Goal: Task Accomplishment & Management: Manage account settings

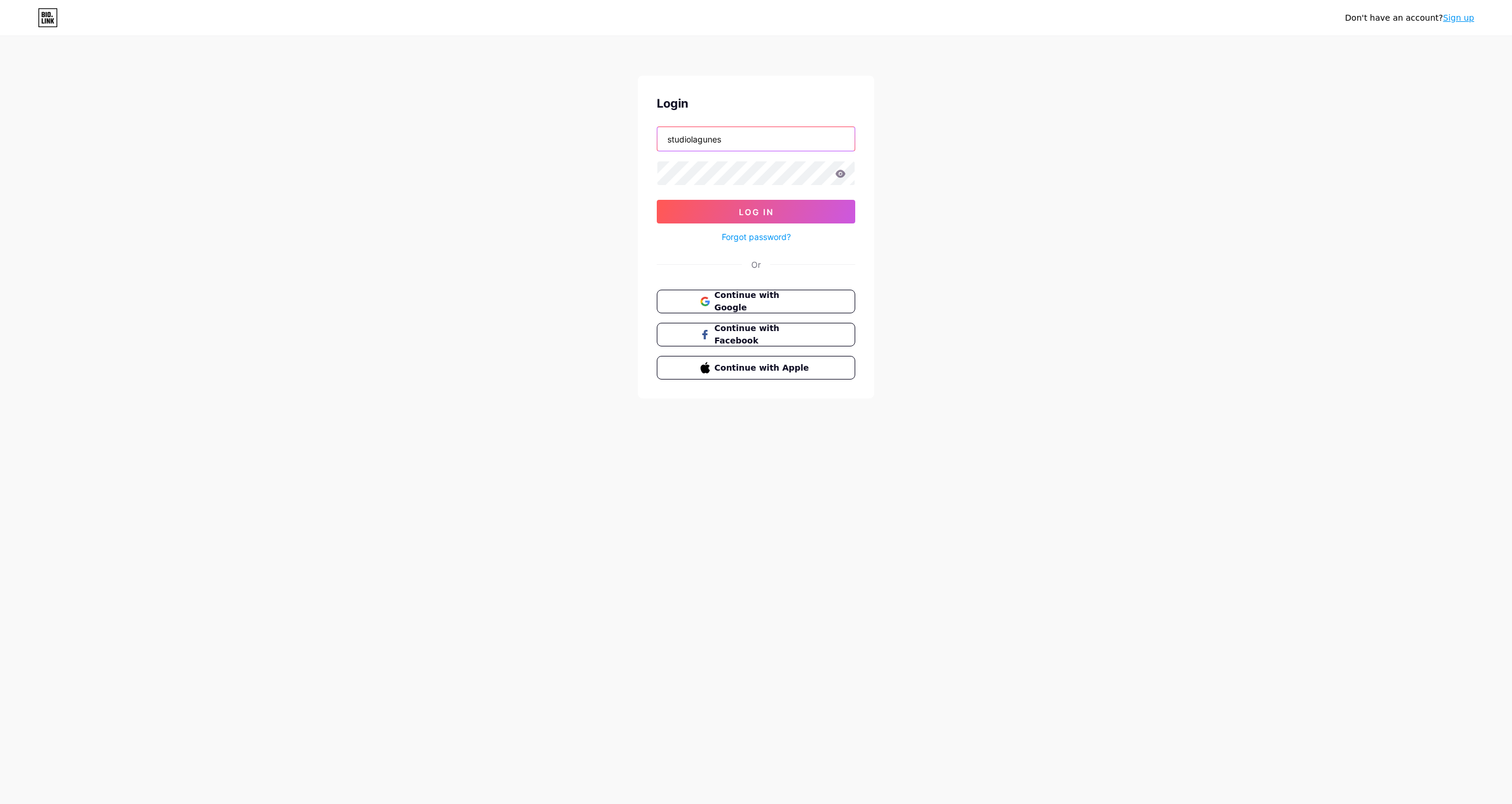
type input "studiolagunes"
click at [756, 212] on button "Log In" at bounding box center [755, 211] width 199 height 24
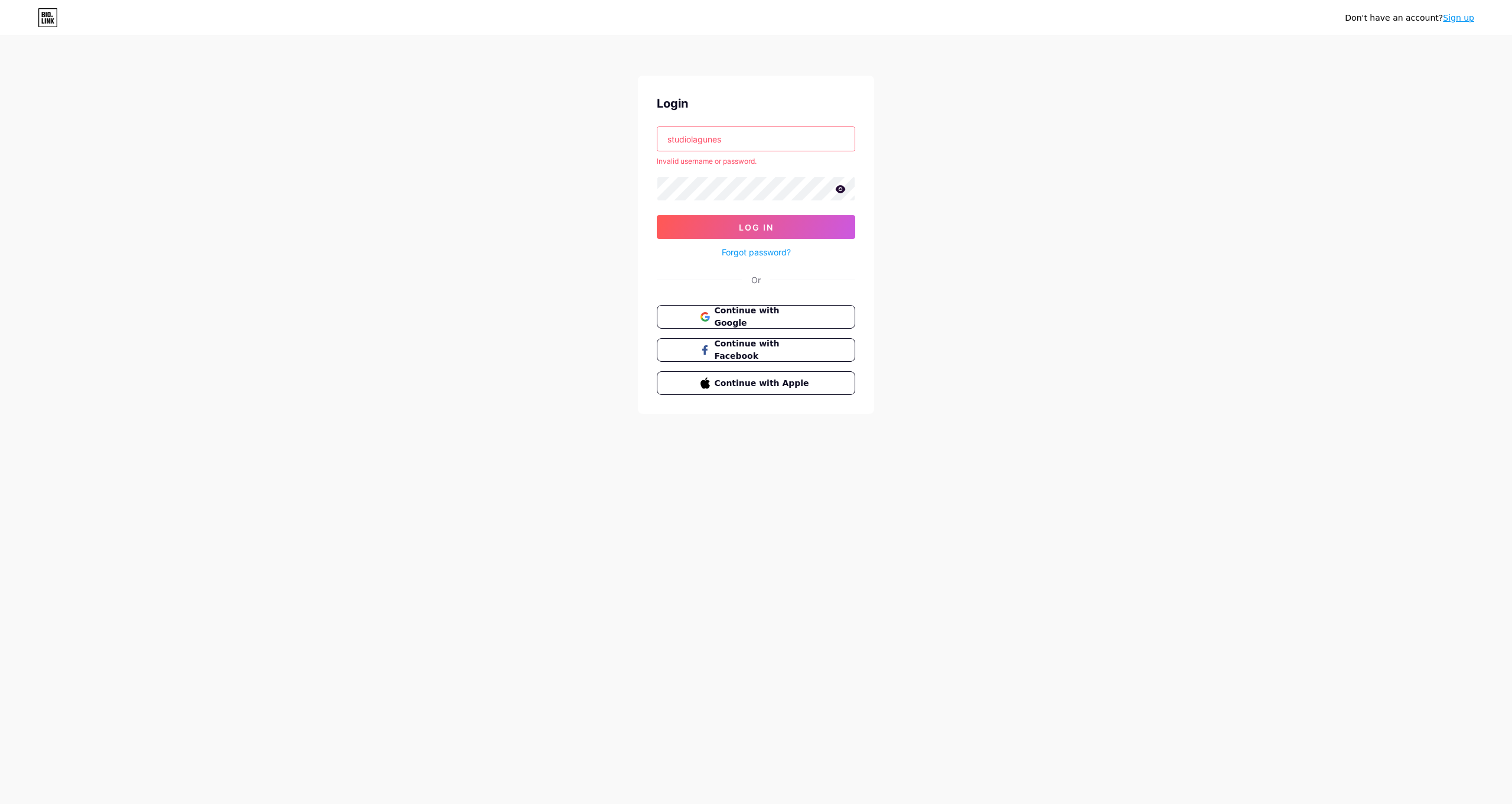
click at [764, 253] on link "Forgot password?" at bounding box center [756, 252] width 69 height 12
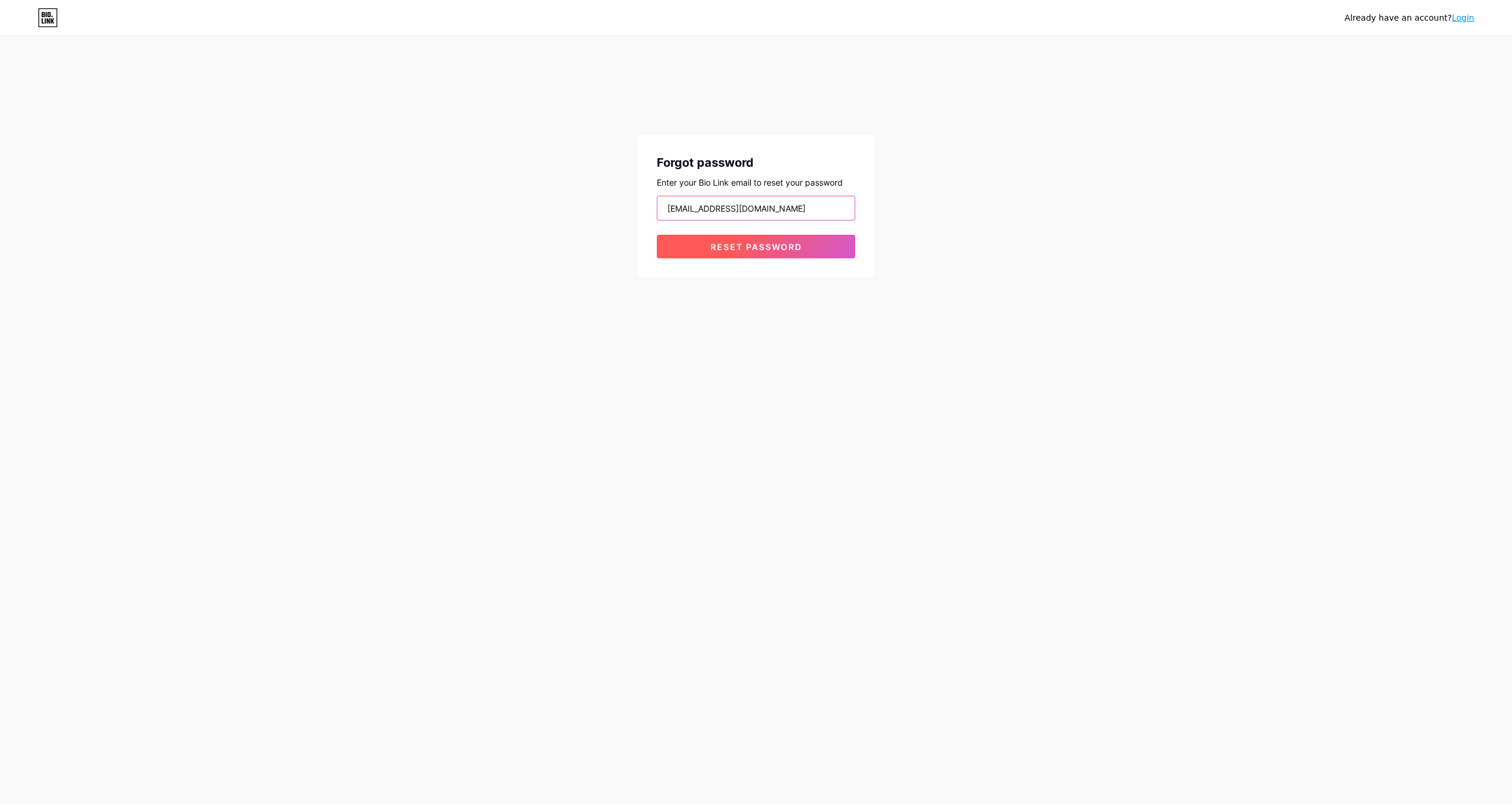
type input "[EMAIL_ADDRESS][DOMAIN_NAME]"
click at [766, 243] on span "Reset password" at bounding box center [756, 246] width 91 height 10
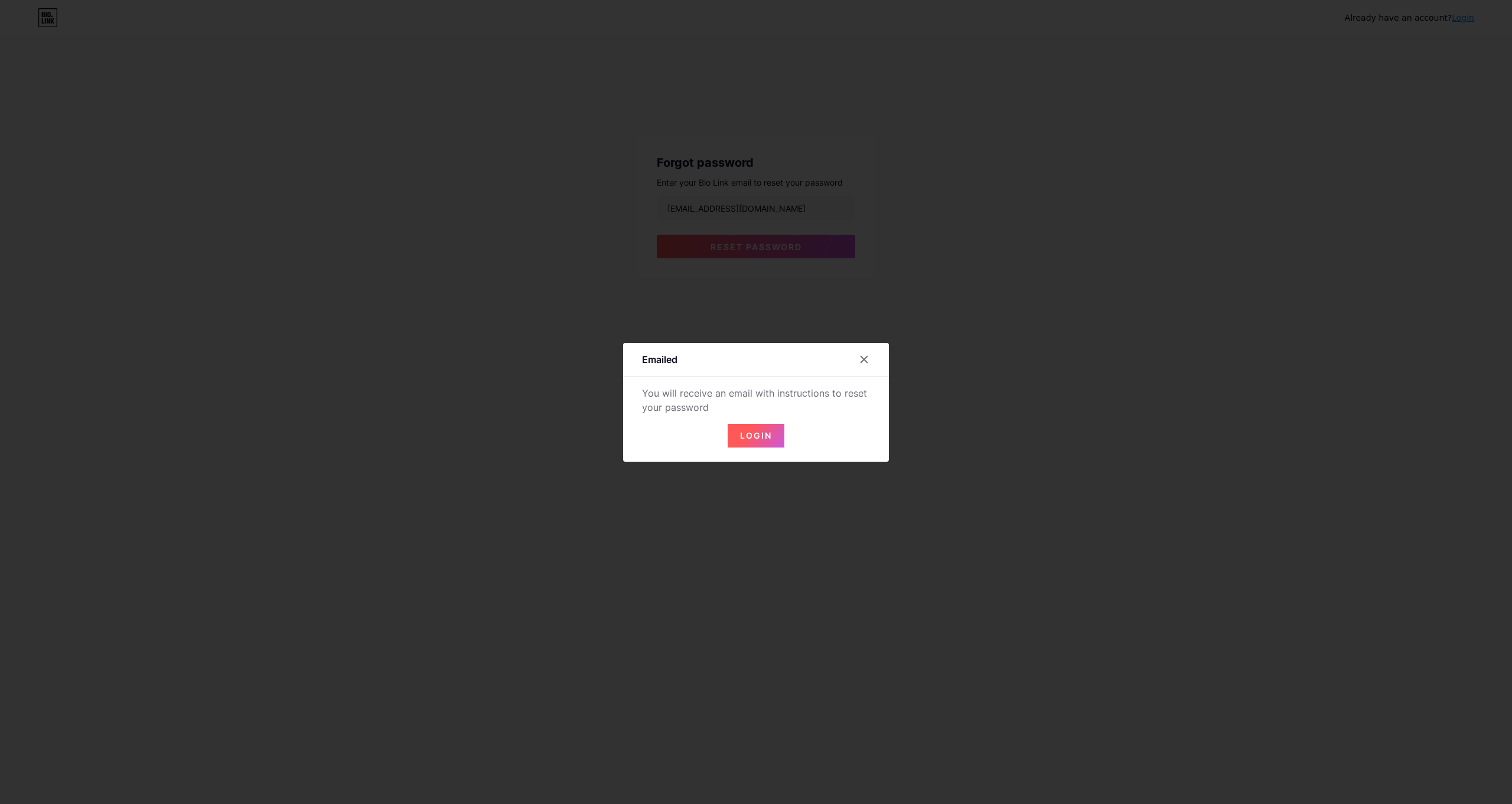
click at [755, 441] on button "Login" at bounding box center [756, 435] width 57 height 24
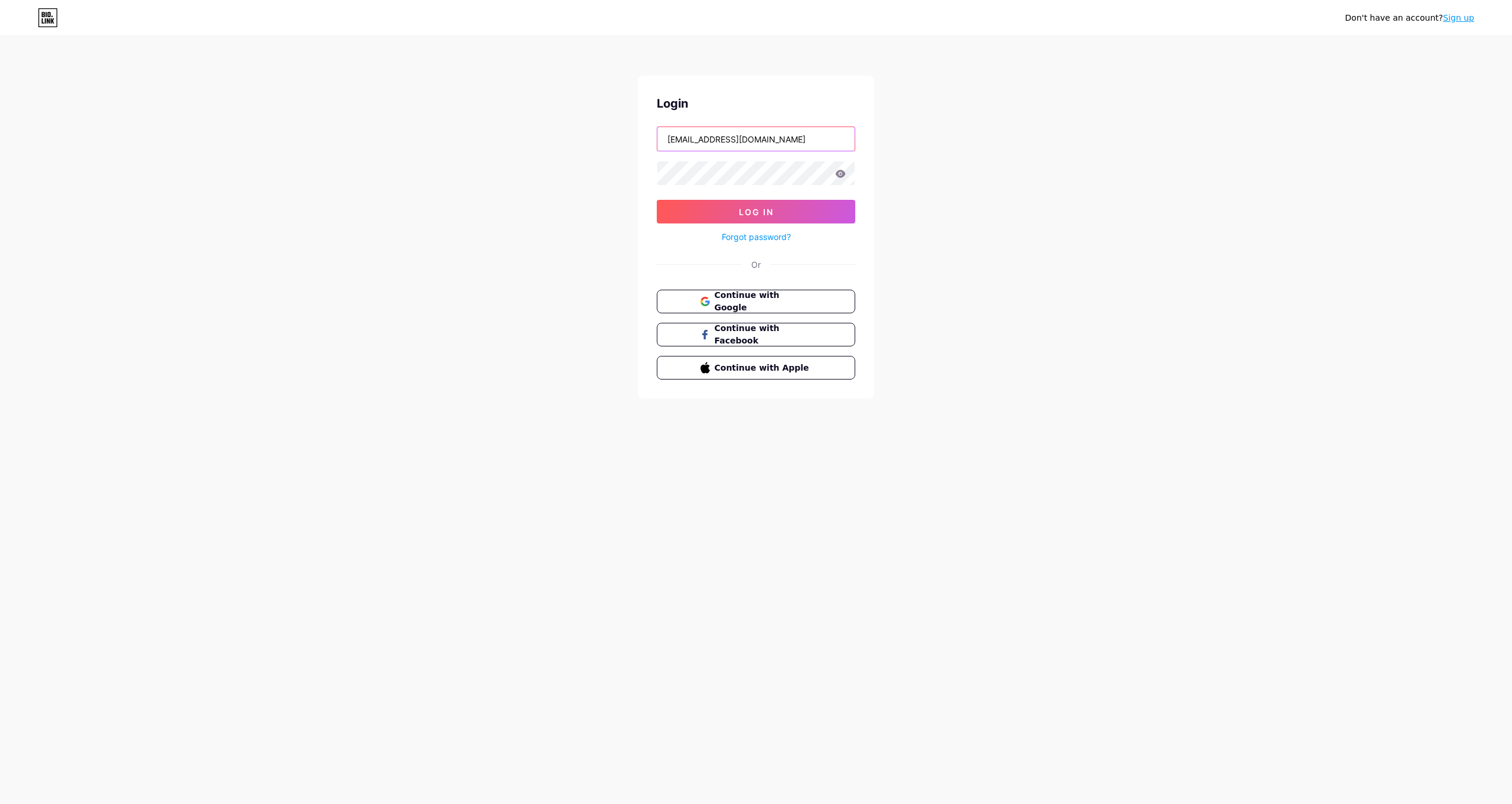
type input "[EMAIL_ADDRESS][DOMAIN_NAME]"
click at [756, 212] on button "Log In" at bounding box center [755, 211] width 199 height 24
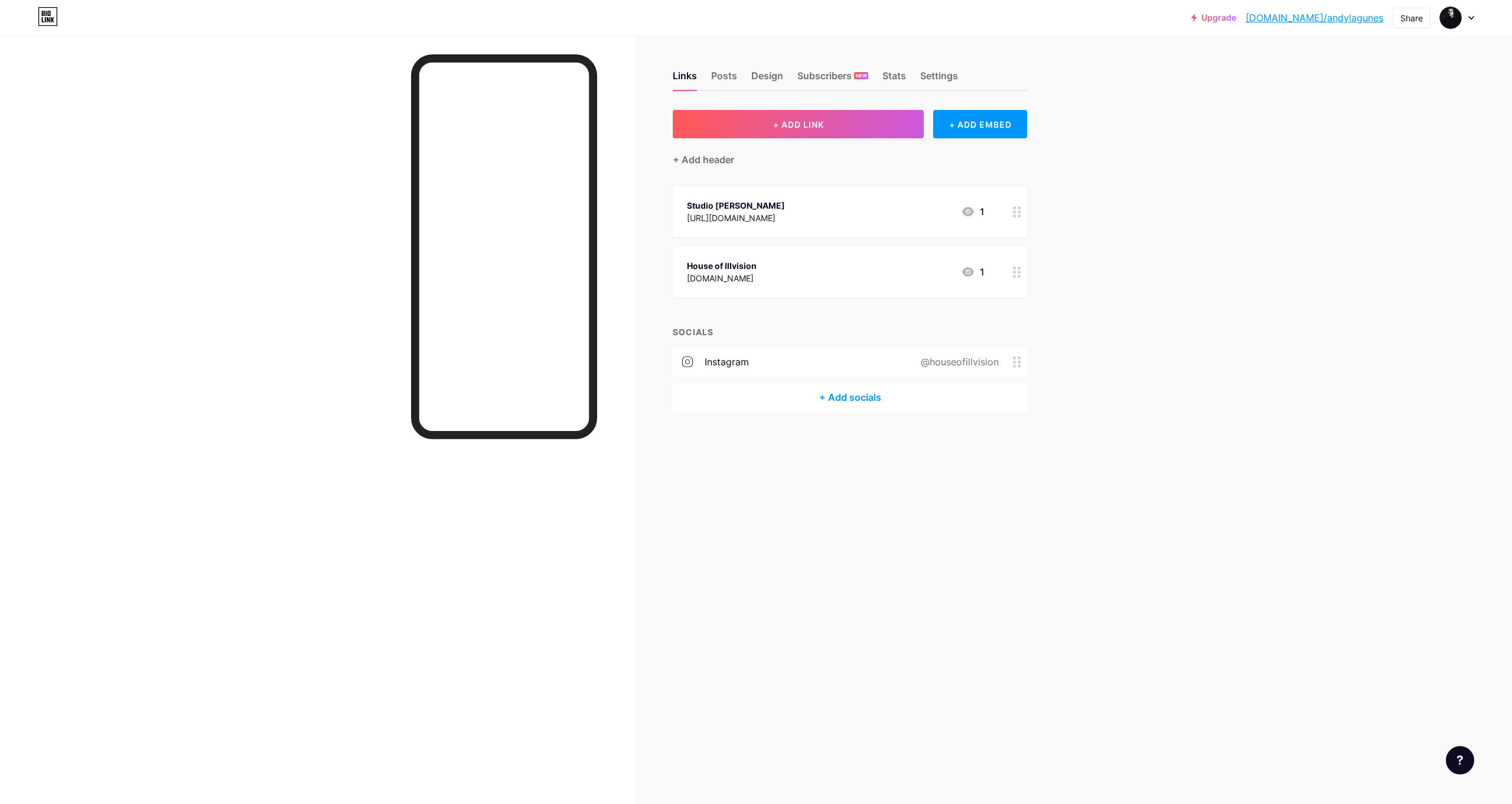
click at [741, 364] on div "instagram" at bounding box center [727, 361] width 44 height 14
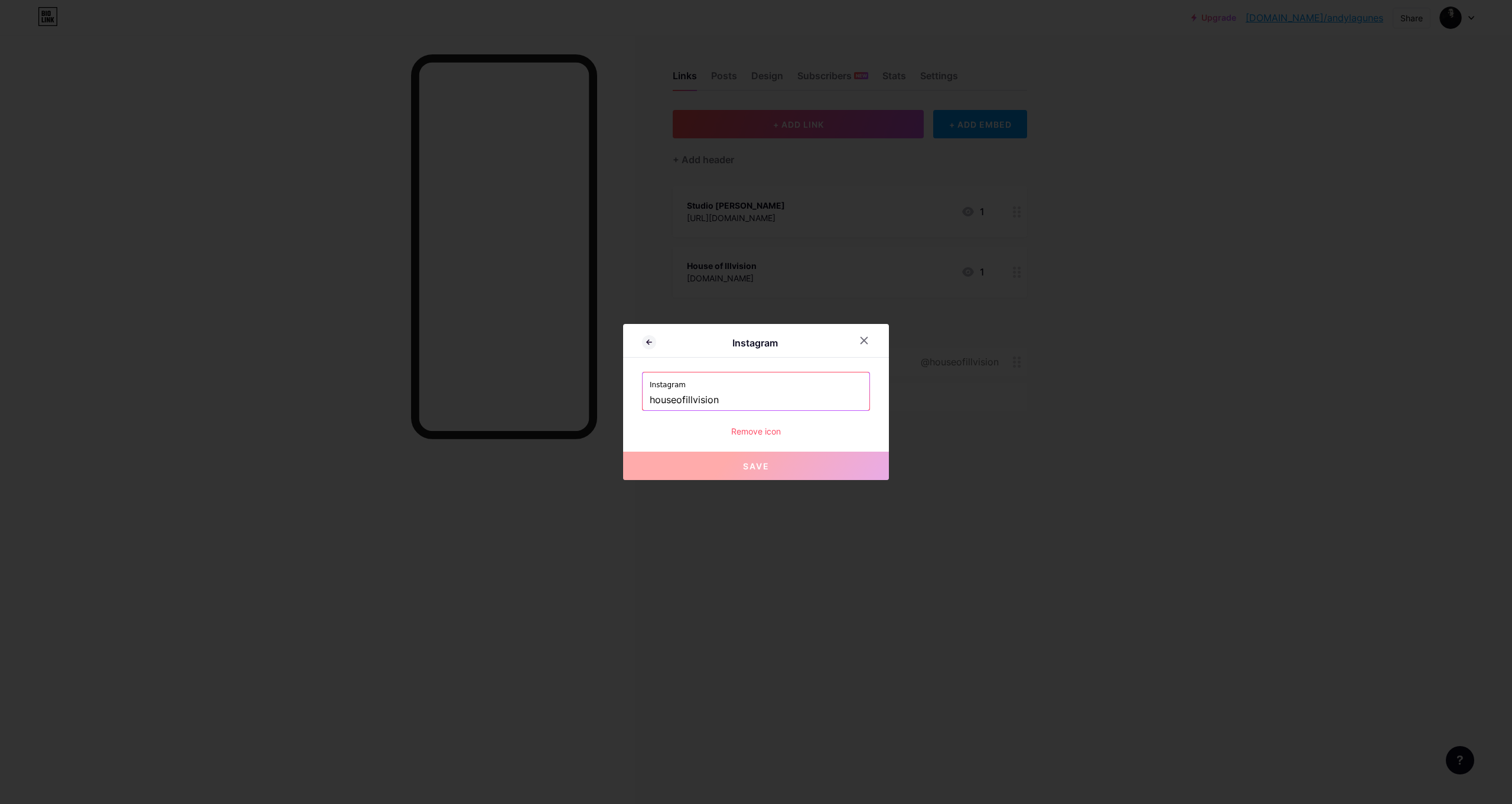
click at [751, 430] on div "Remove icon" at bounding box center [755, 431] width 228 height 12
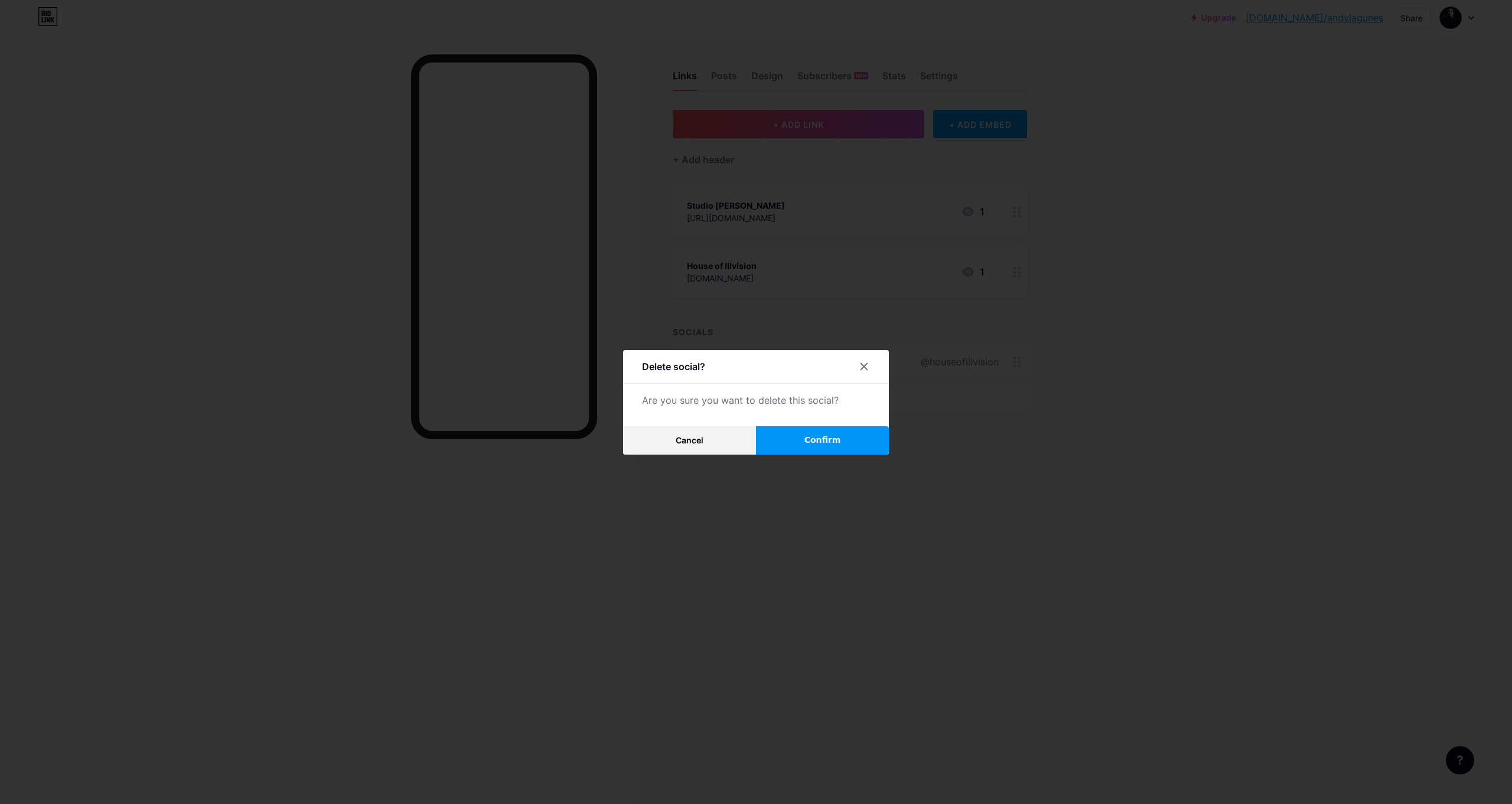
click at [800, 431] on button "Confirm" at bounding box center [822, 440] width 133 height 28
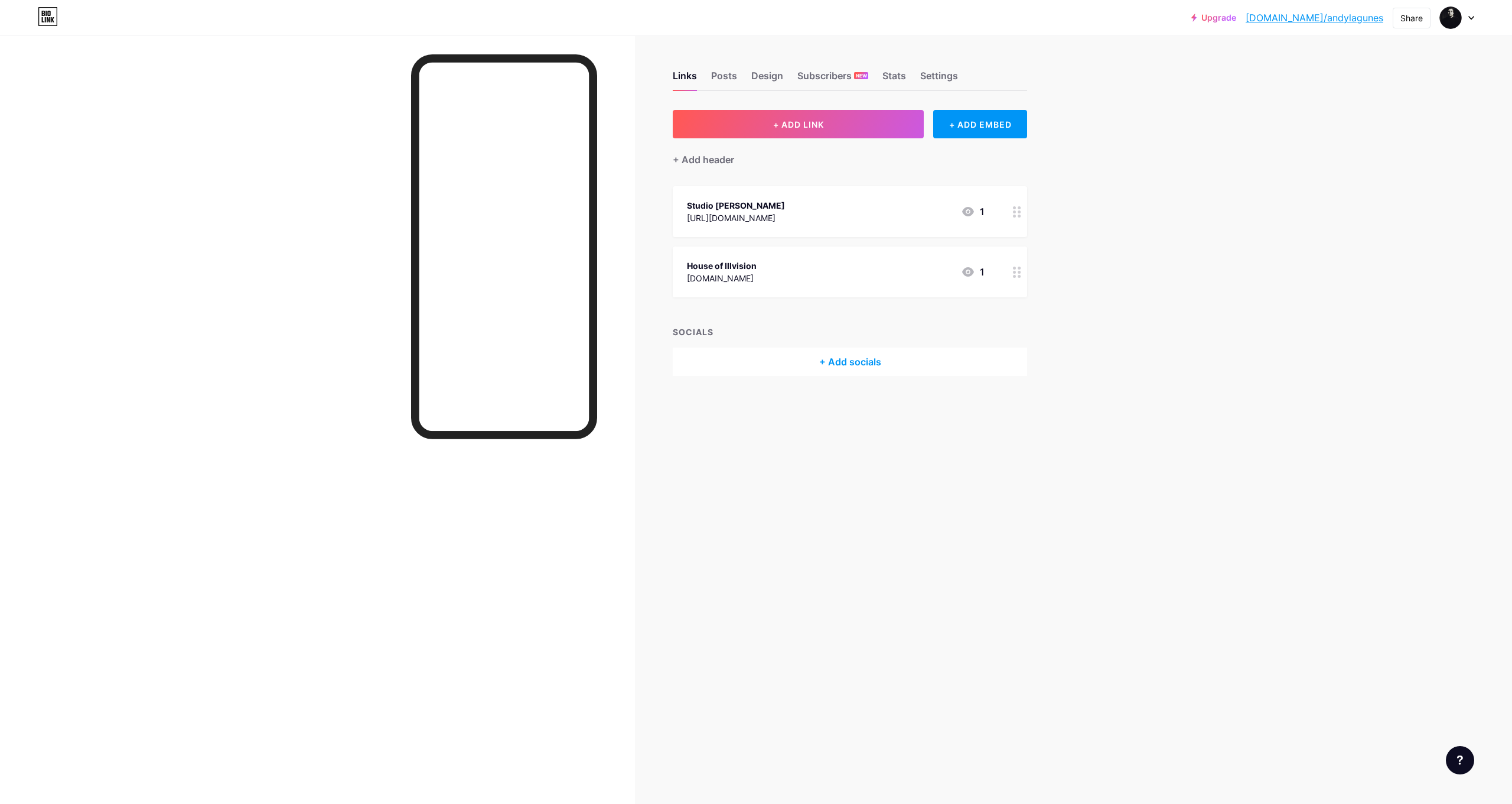
click at [844, 360] on div "+ Add socials" at bounding box center [850, 361] width 354 height 28
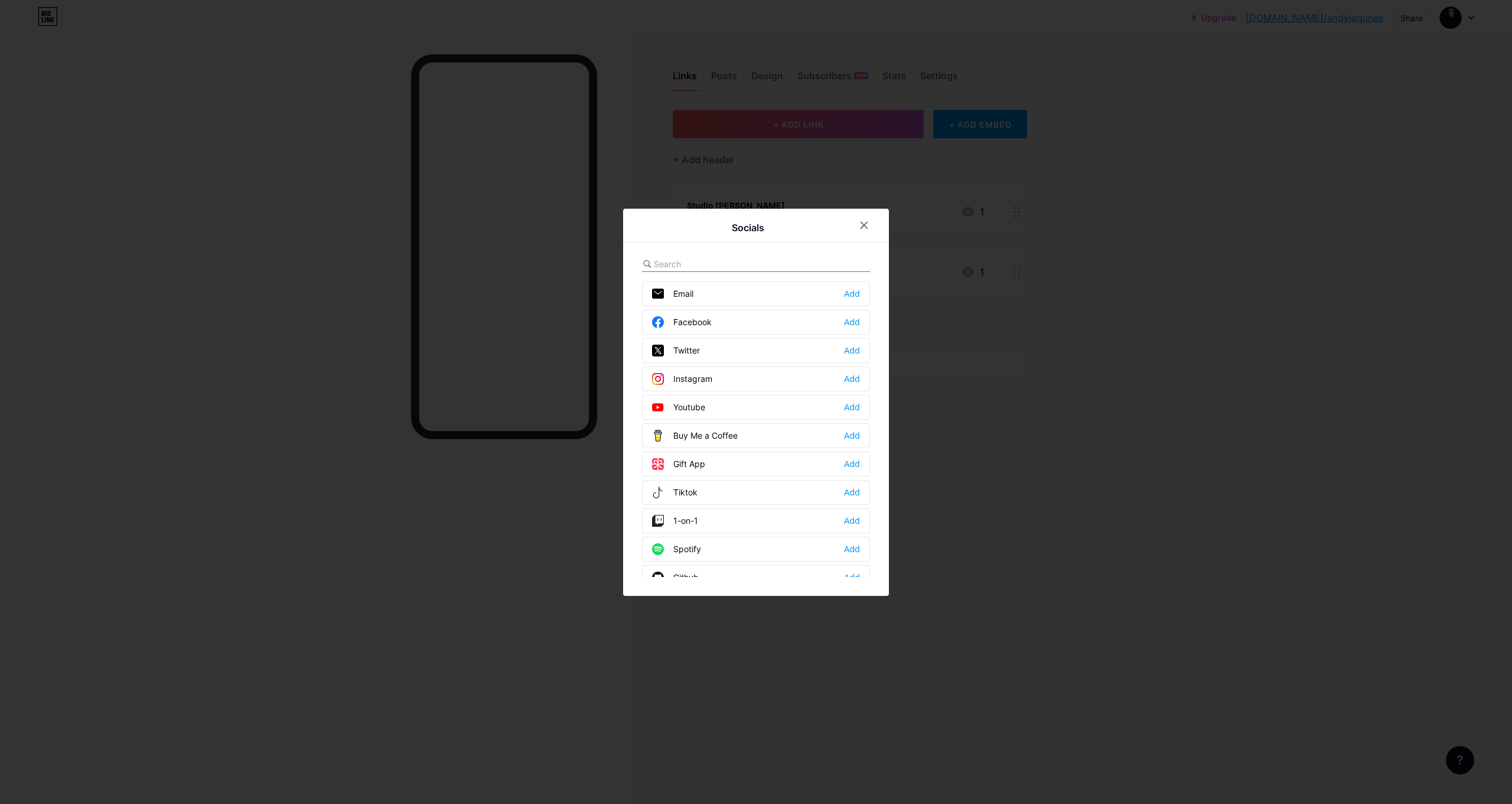
click at [849, 375] on div "Add" at bounding box center [852, 378] width 16 height 12
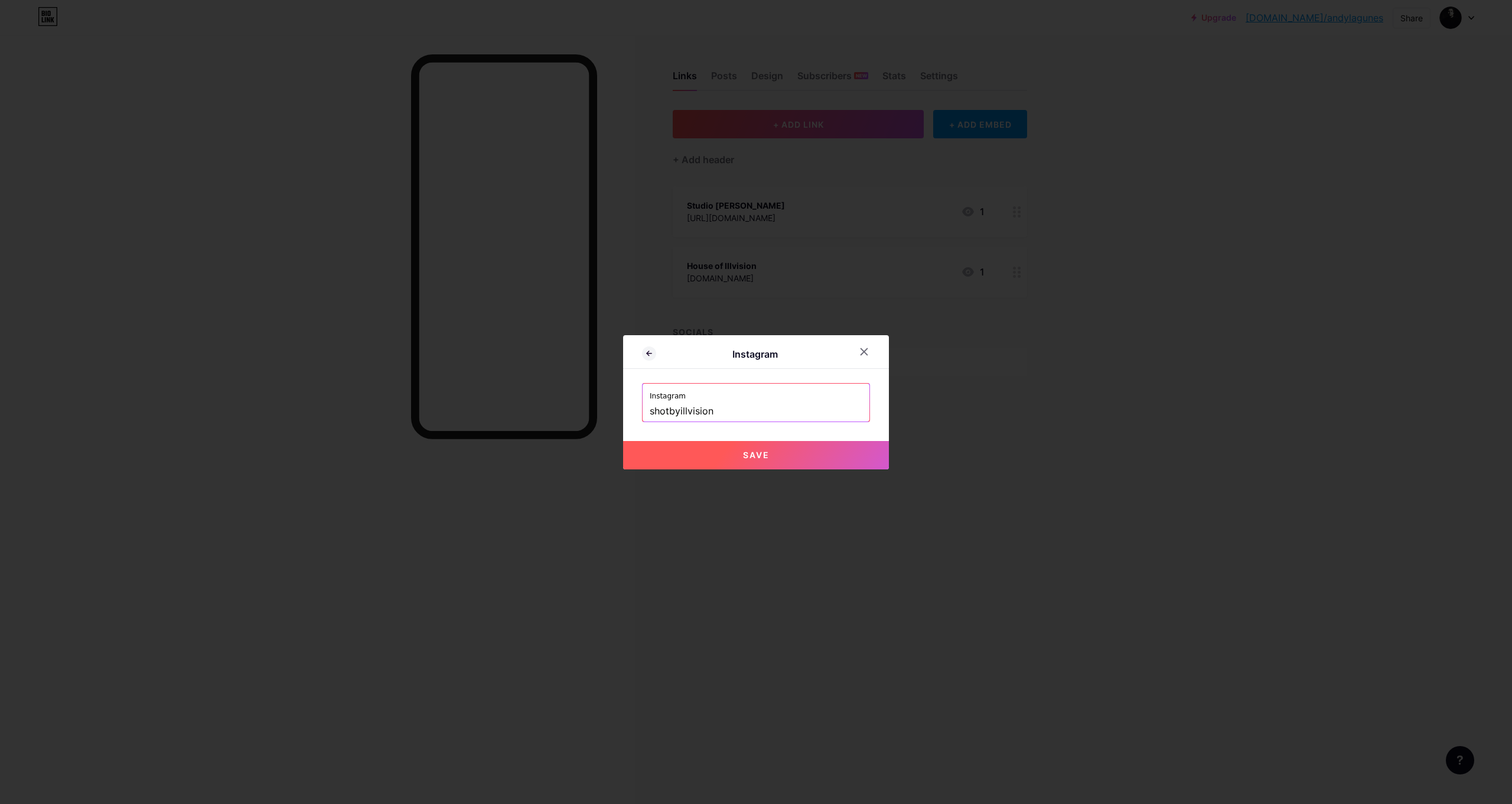
click at [734, 452] on button "Save" at bounding box center [756, 455] width 266 height 28
type input "[URL][DOMAIN_NAME]"
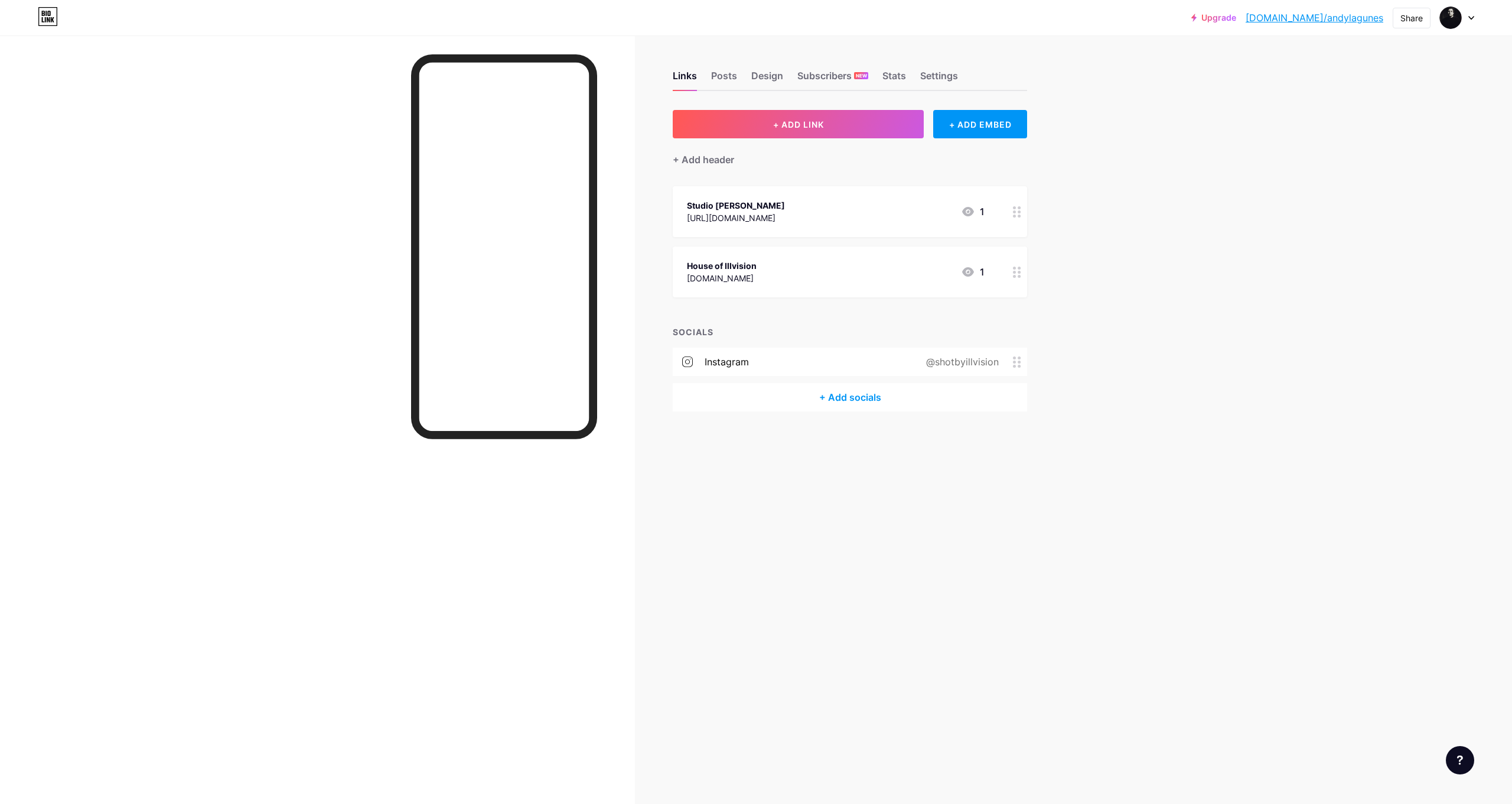
click at [973, 213] on icon at bounding box center [968, 212] width 12 height 9
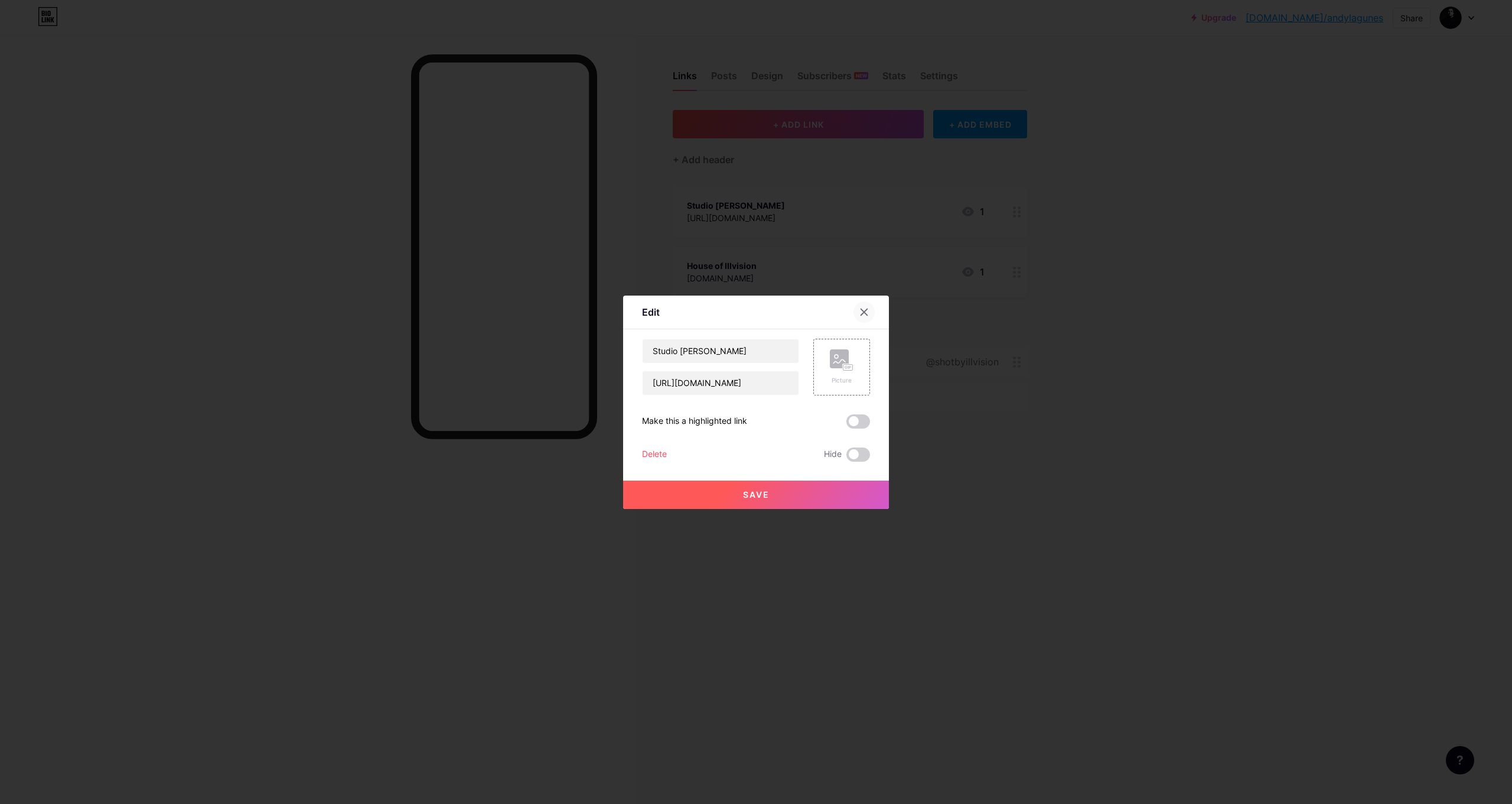
click at [866, 316] on icon at bounding box center [864, 312] width 9 height 9
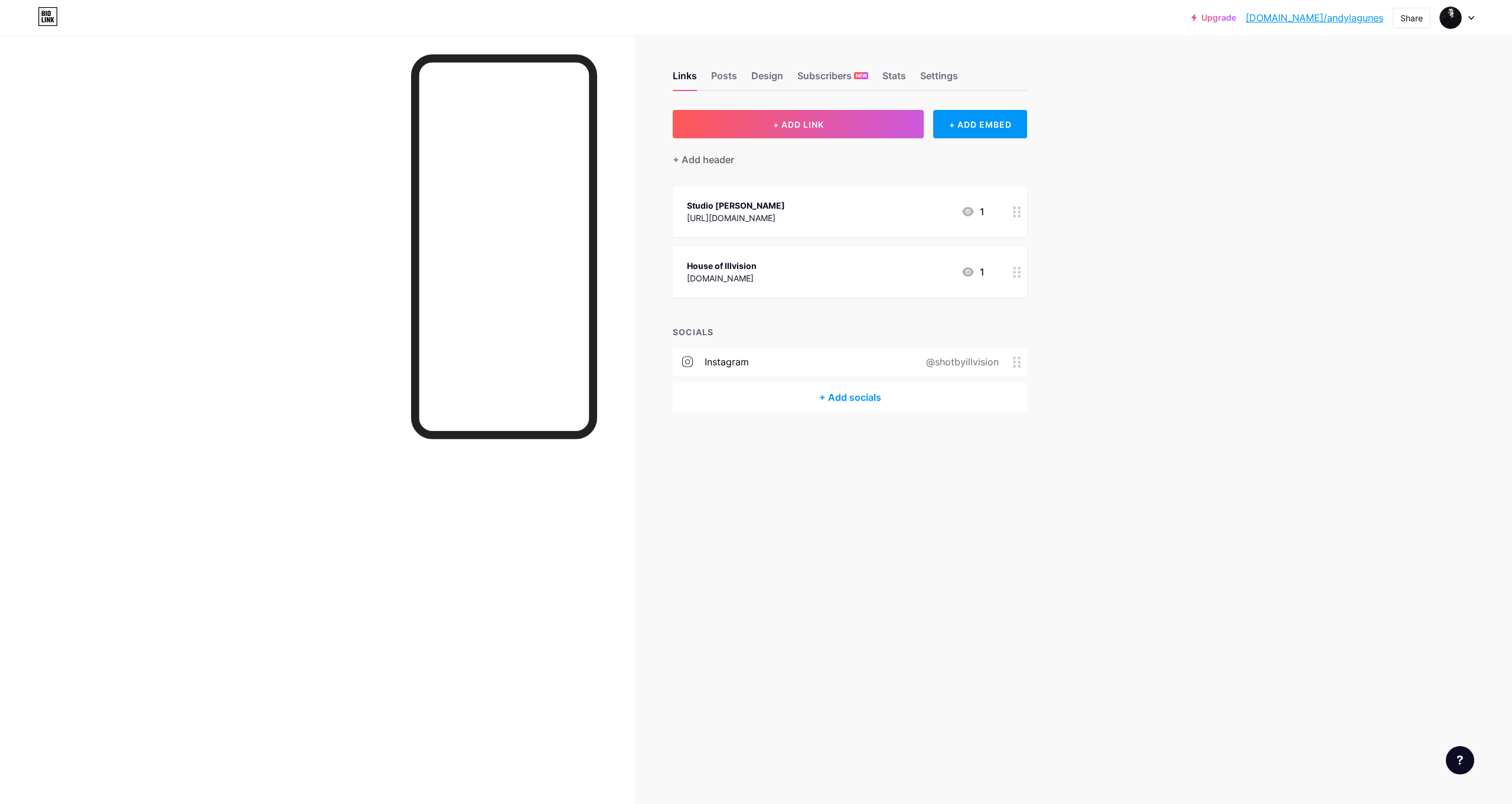
click at [1014, 275] on circle at bounding box center [1014, 276] width 3 height 3
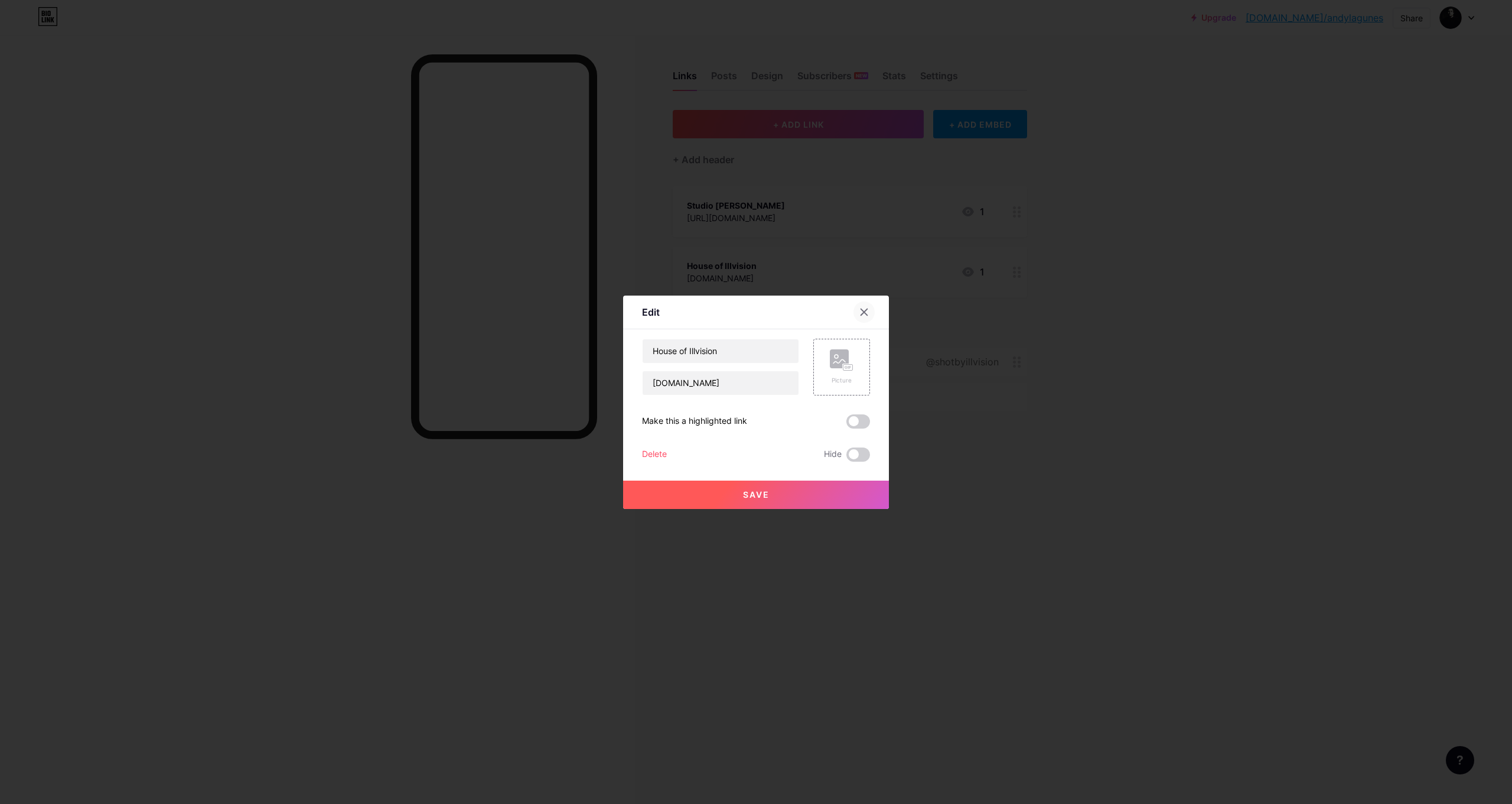
click at [863, 309] on icon at bounding box center [864, 312] width 9 height 9
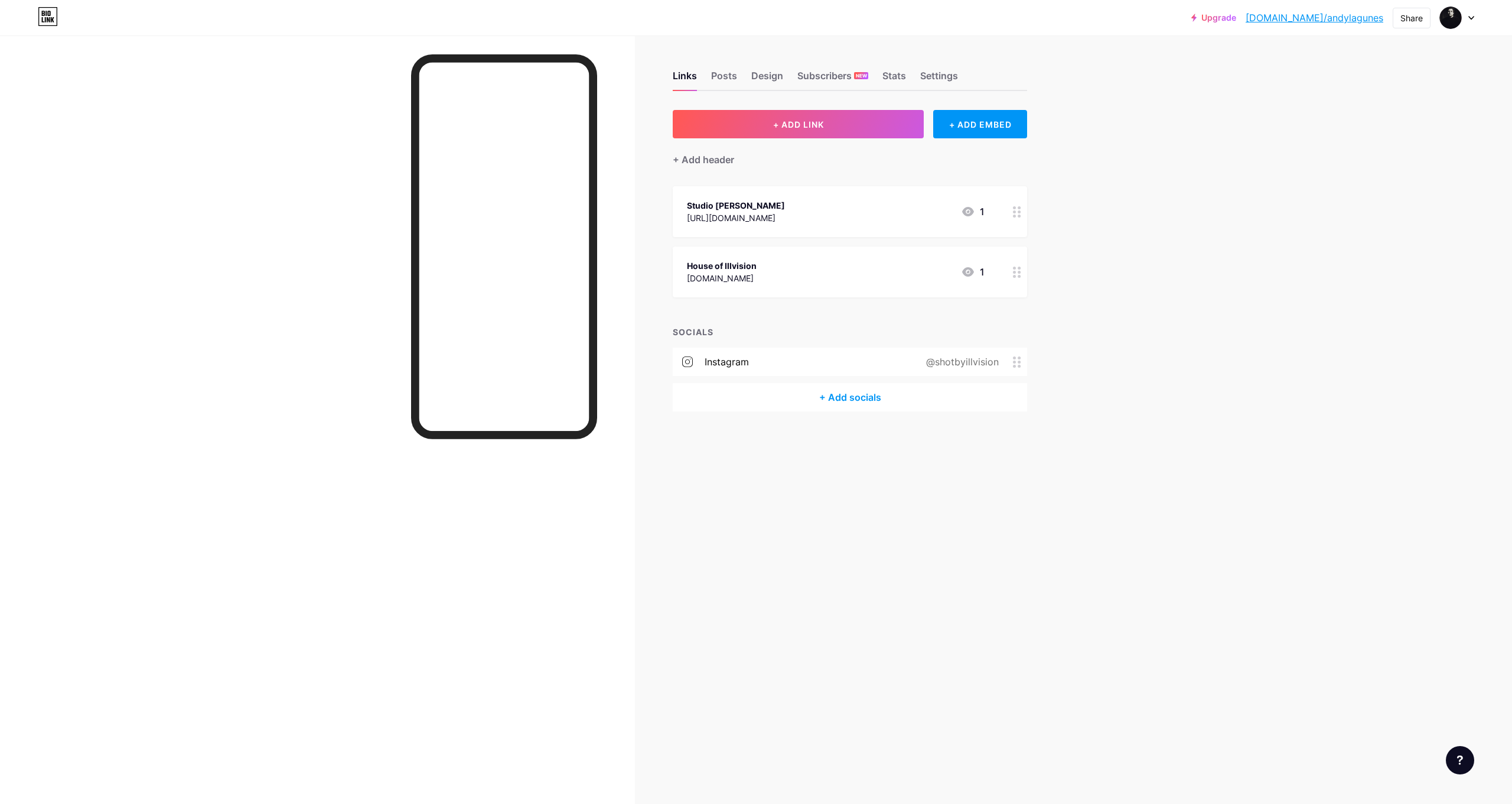
click at [1469, 16] on icon at bounding box center [1471, 18] width 6 height 4
click at [1359, 166] on li "Logout" at bounding box center [1400, 166] width 146 height 32
